Goal: Task Accomplishment & Management: Manage account settings

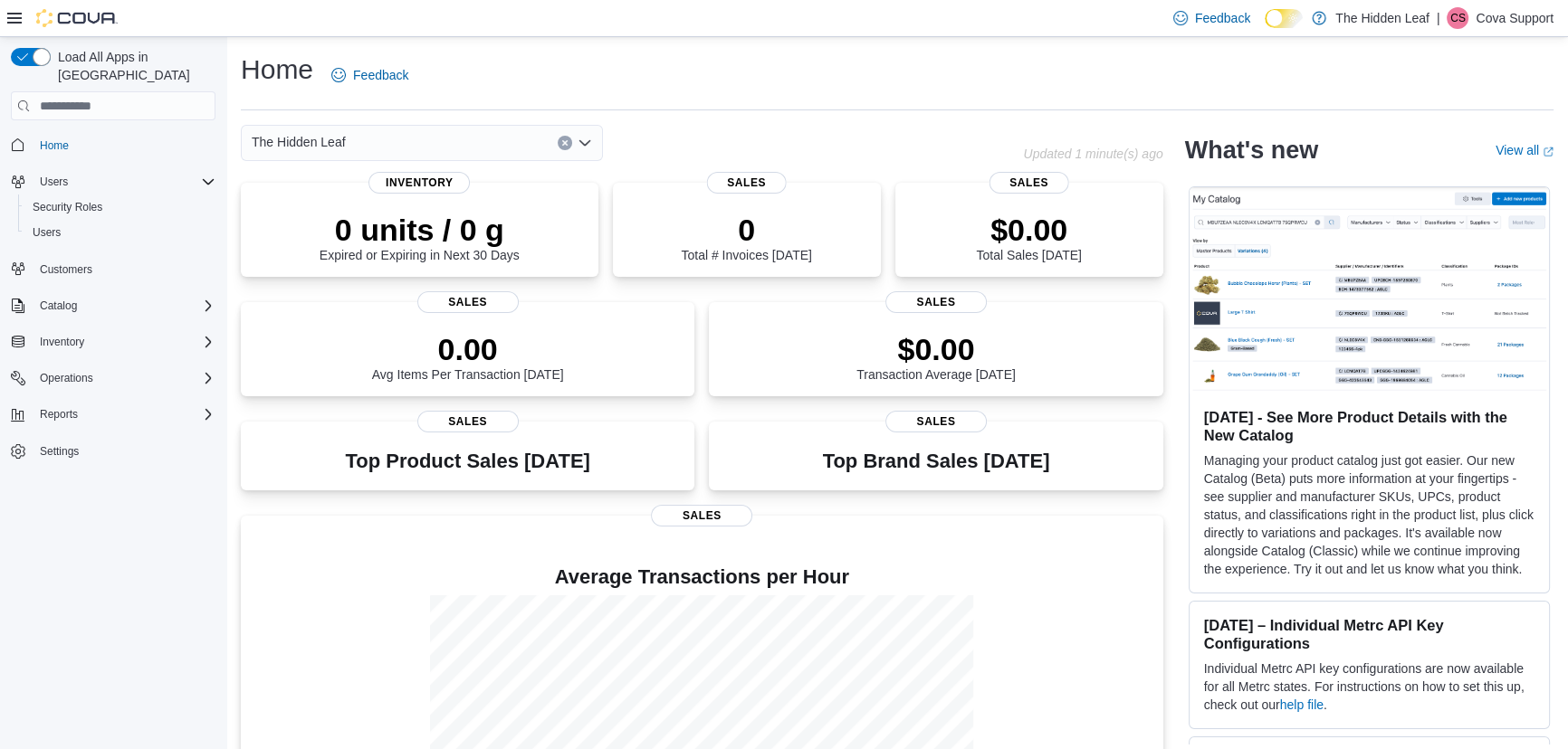
click at [1514, 16] on p "Cova Support" at bounding box center [1514, 18] width 78 height 22
click at [1434, 172] on span "Sign Out" at bounding box center [1437, 174] width 49 height 18
